Goal: Find specific page/section

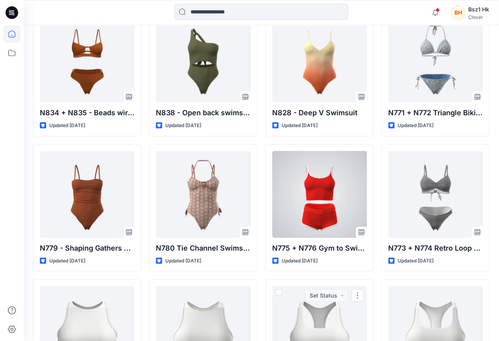
scroll to position [562, 0]
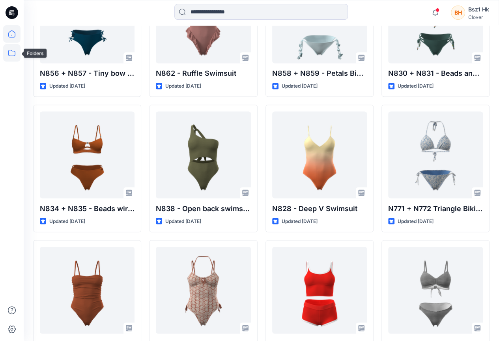
click at [18, 56] on icon at bounding box center [11, 52] width 17 height 17
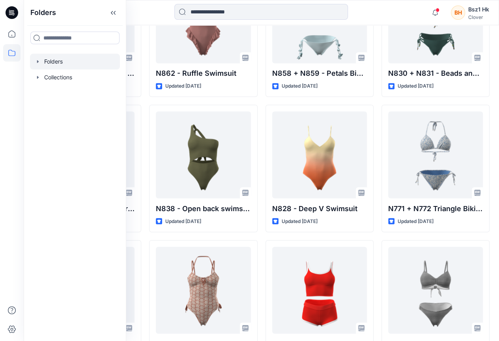
click at [59, 61] on div at bounding box center [75, 62] width 90 height 16
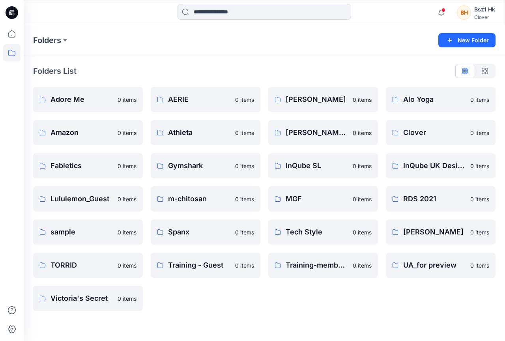
drag, startPoint x: 256, startPoint y: 308, endPoint x: 264, endPoint y: 306, distance: 8.9
click at [11, 56] on icon at bounding box center [11, 52] width 17 height 17
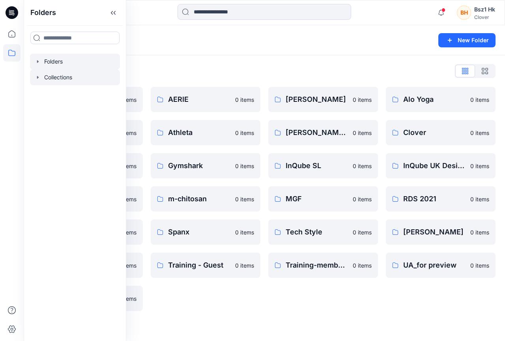
click at [50, 79] on div at bounding box center [75, 77] width 90 height 16
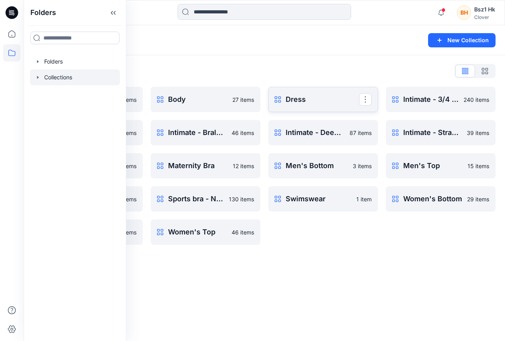
click at [290, 101] on p "Dress" at bounding box center [322, 99] width 73 height 11
